Goal: Task Accomplishment & Management: Use online tool/utility

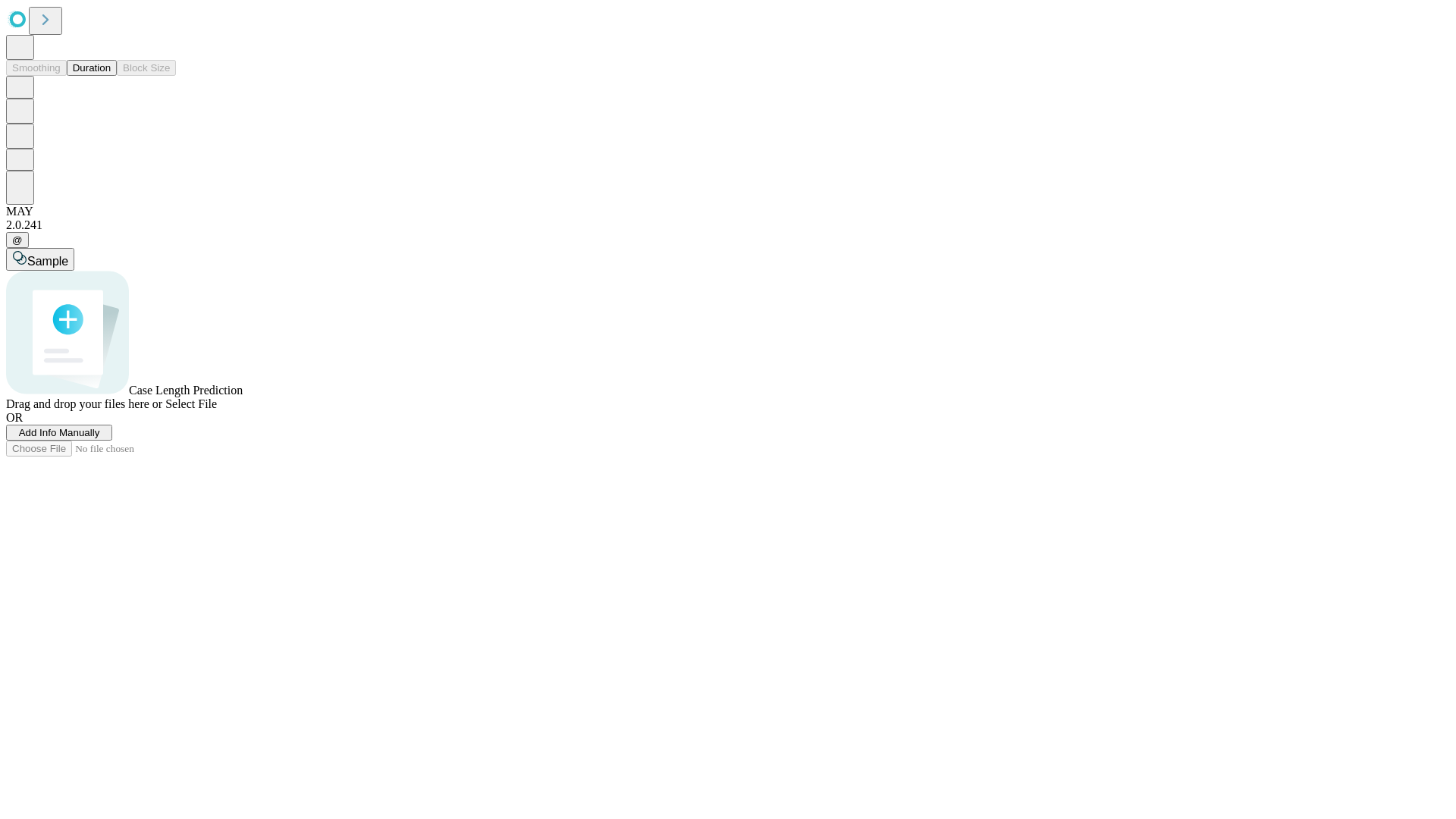
click at [110, 76] on button "Duration" at bounding box center [92, 68] width 50 height 16
click at [100, 438] on span "Add Info Manually" at bounding box center [59, 432] width 81 height 11
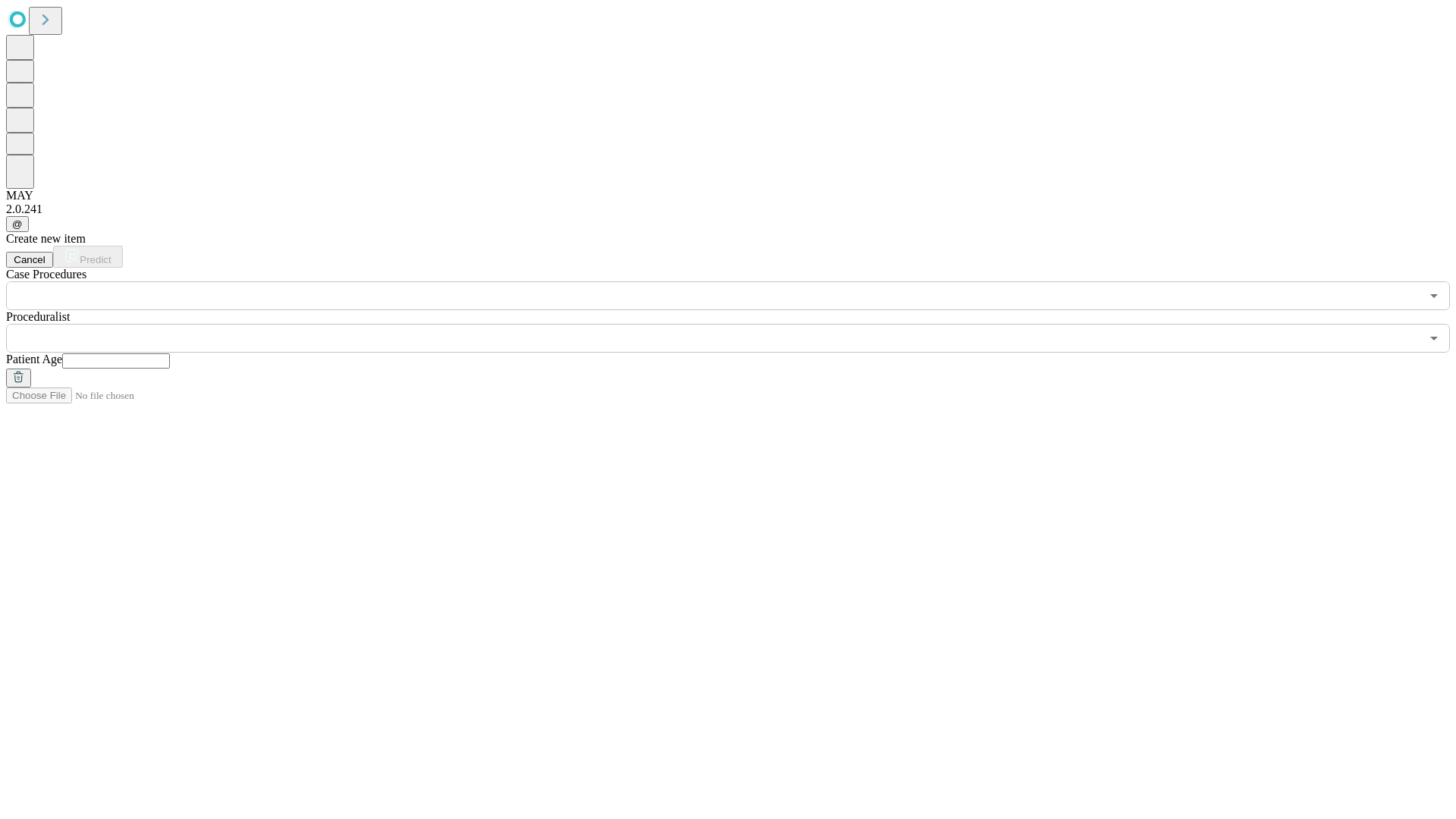
click at [170, 353] on input "text" at bounding box center [116, 361] width 107 height 15
type input "**"
